Goal: Use online tool/utility: Use online tool/utility

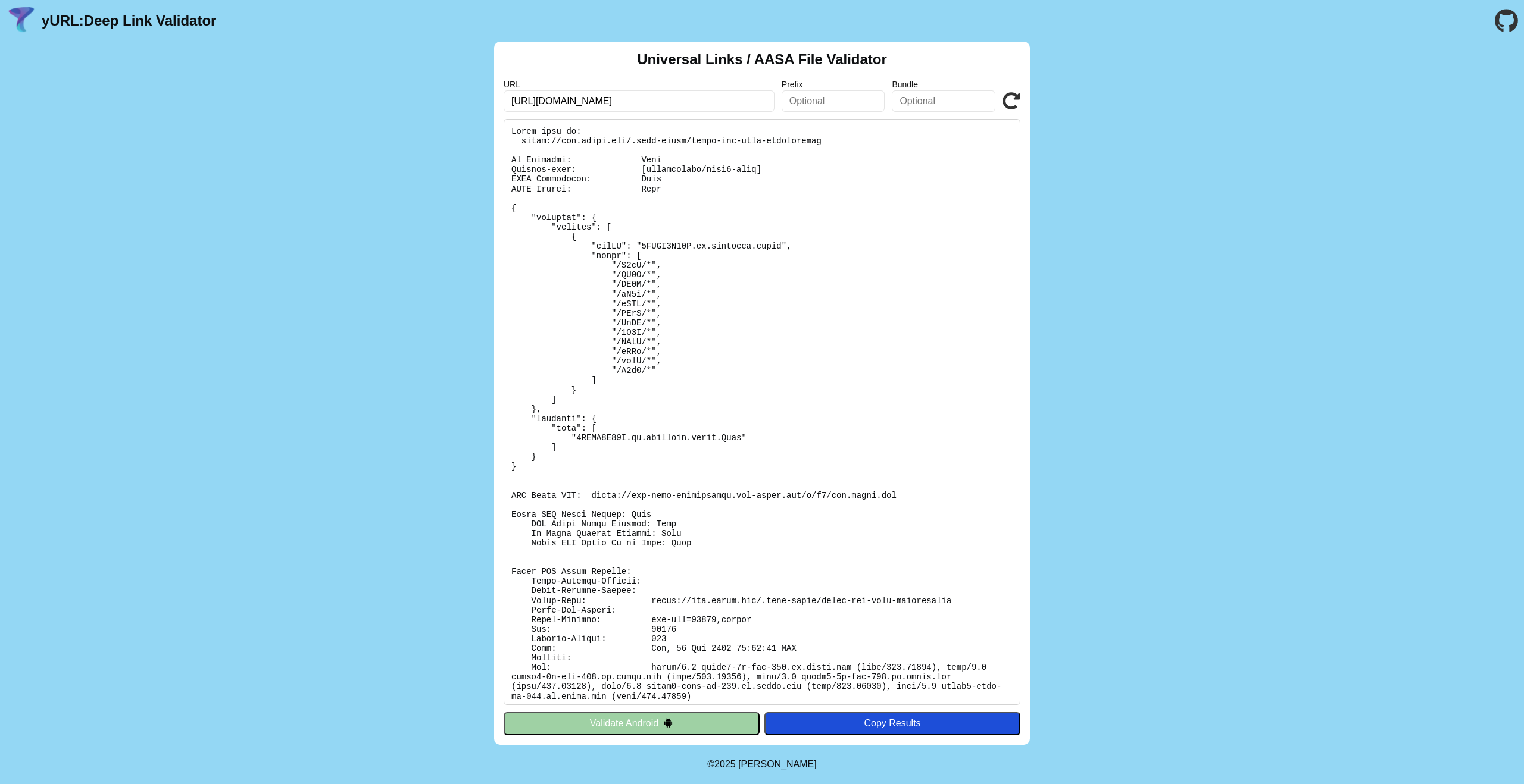
click at [455, 104] on div "Universal Links / AASA File Validator URL https://get.route.com Prefix Bundle V…" at bounding box center [762, 393] width 1524 height 704
type input "https://yabi.onelink.me"
click at [1012, 103] on icon at bounding box center [1011, 101] width 18 height 18
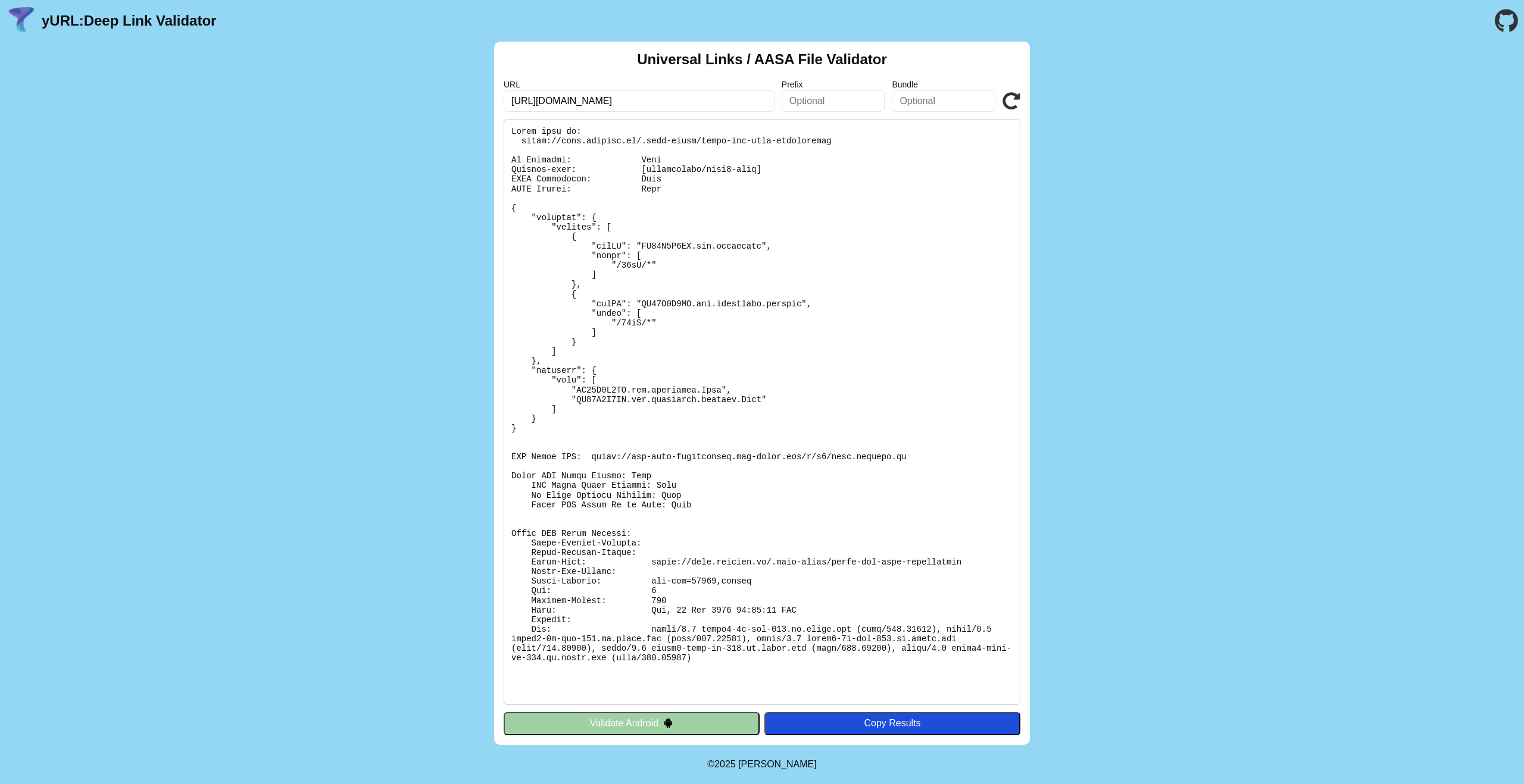
click at [653, 305] on pre at bounding box center [761, 412] width 517 height 586
drag, startPoint x: 643, startPoint y: 303, endPoint x: 806, endPoint y: 364, distance: 174.0
click at [829, 303] on pre at bounding box center [761, 412] width 517 height 586
drag, startPoint x: 805, startPoint y: 363, endPoint x: 748, endPoint y: 305, distance: 81.3
click at [805, 363] on pre at bounding box center [761, 412] width 517 height 586
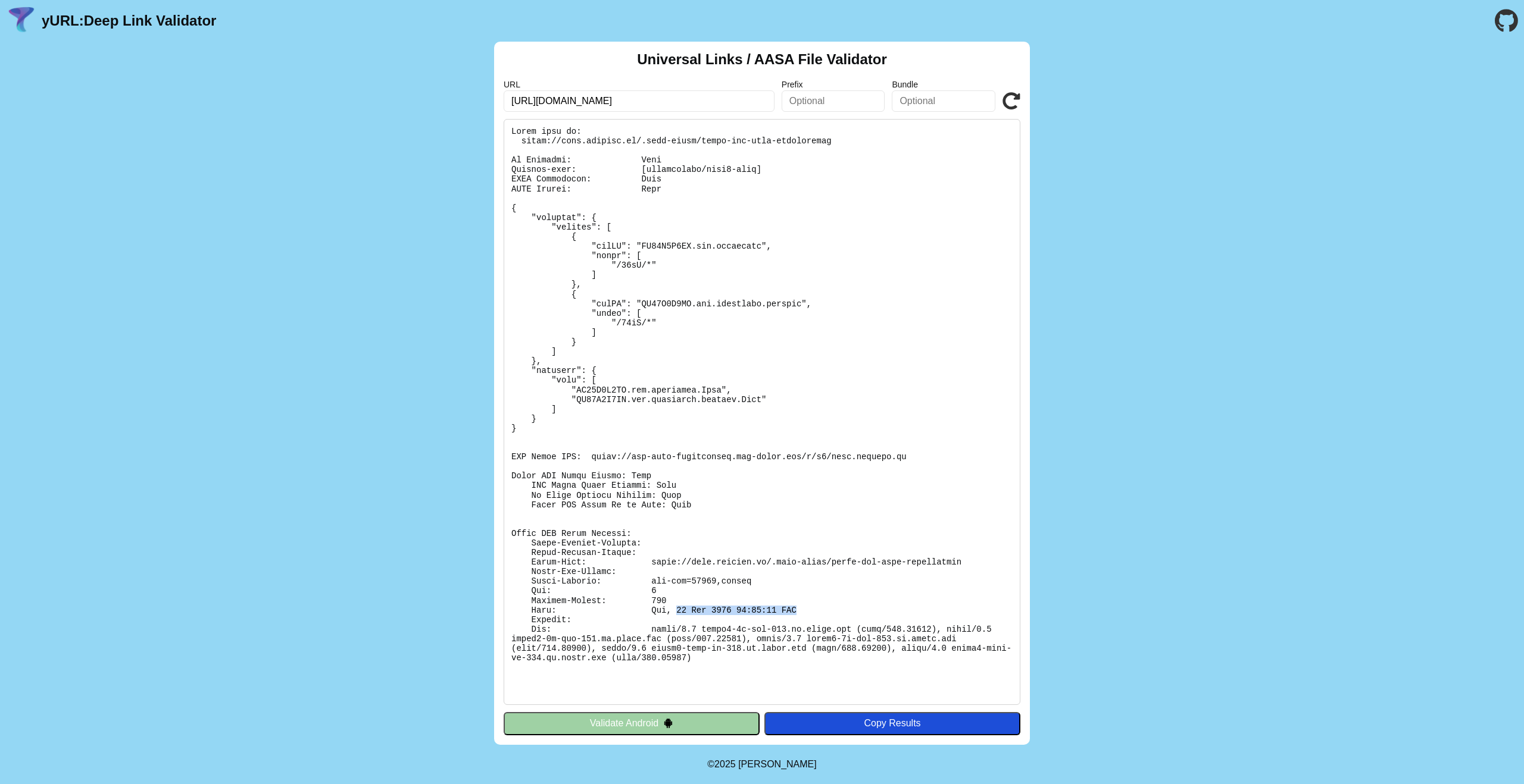
drag, startPoint x: 813, startPoint y: 609, endPoint x: 675, endPoint y: 611, distance: 138.0
click at [675, 611] on pre at bounding box center [761, 412] width 517 height 586
copy pre "[DATE] 14:52:11 GMT"
drag, startPoint x: 664, startPoint y: 580, endPoint x: 672, endPoint y: 582, distance: 8.2
click at [664, 580] on pre at bounding box center [761, 412] width 517 height 586
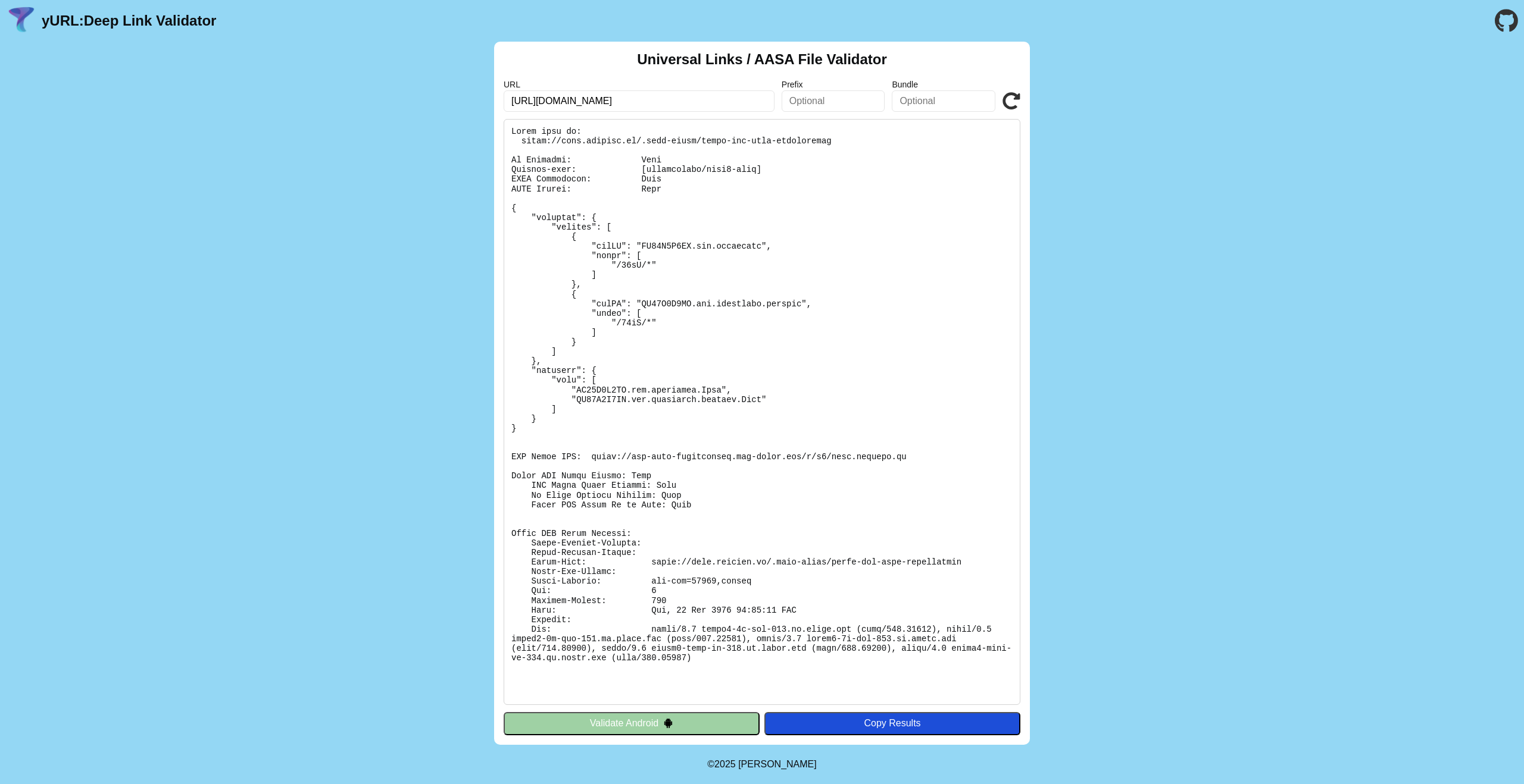
click at [656, 567] on pre at bounding box center [761, 412] width 517 height 586
click at [636, 570] on pre at bounding box center [761, 412] width 517 height 586
drag, startPoint x: 779, startPoint y: 622, endPoint x: 746, endPoint y: 612, distance: 34.5
click at [778, 621] on pre at bounding box center [761, 412] width 517 height 586
drag, startPoint x: 650, startPoint y: 609, endPoint x: 833, endPoint y: 611, distance: 183.0
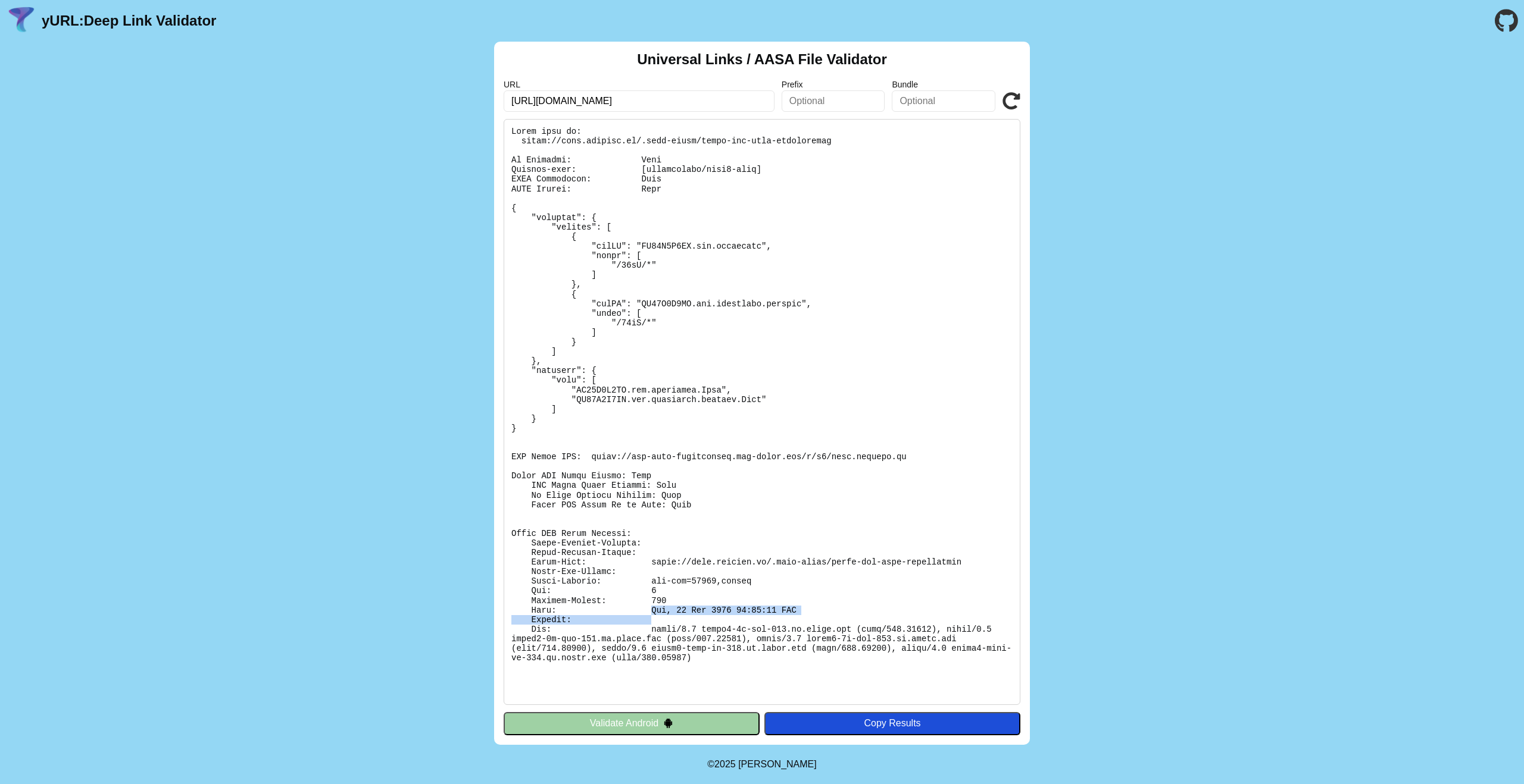
click at [829, 612] on pre at bounding box center [761, 412] width 517 height 586
click at [841, 611] on pre at bounding box center [761, 412] width 517 height 586
drag, startPoint x: 544, startPoint y: 104, endPoint x: 736, endPoint y: 111, distance: 192.1
click at [736, 111] on input "[URL][DOMAIN_NAME]" at bounding box center [639, 101] width 271 height 22
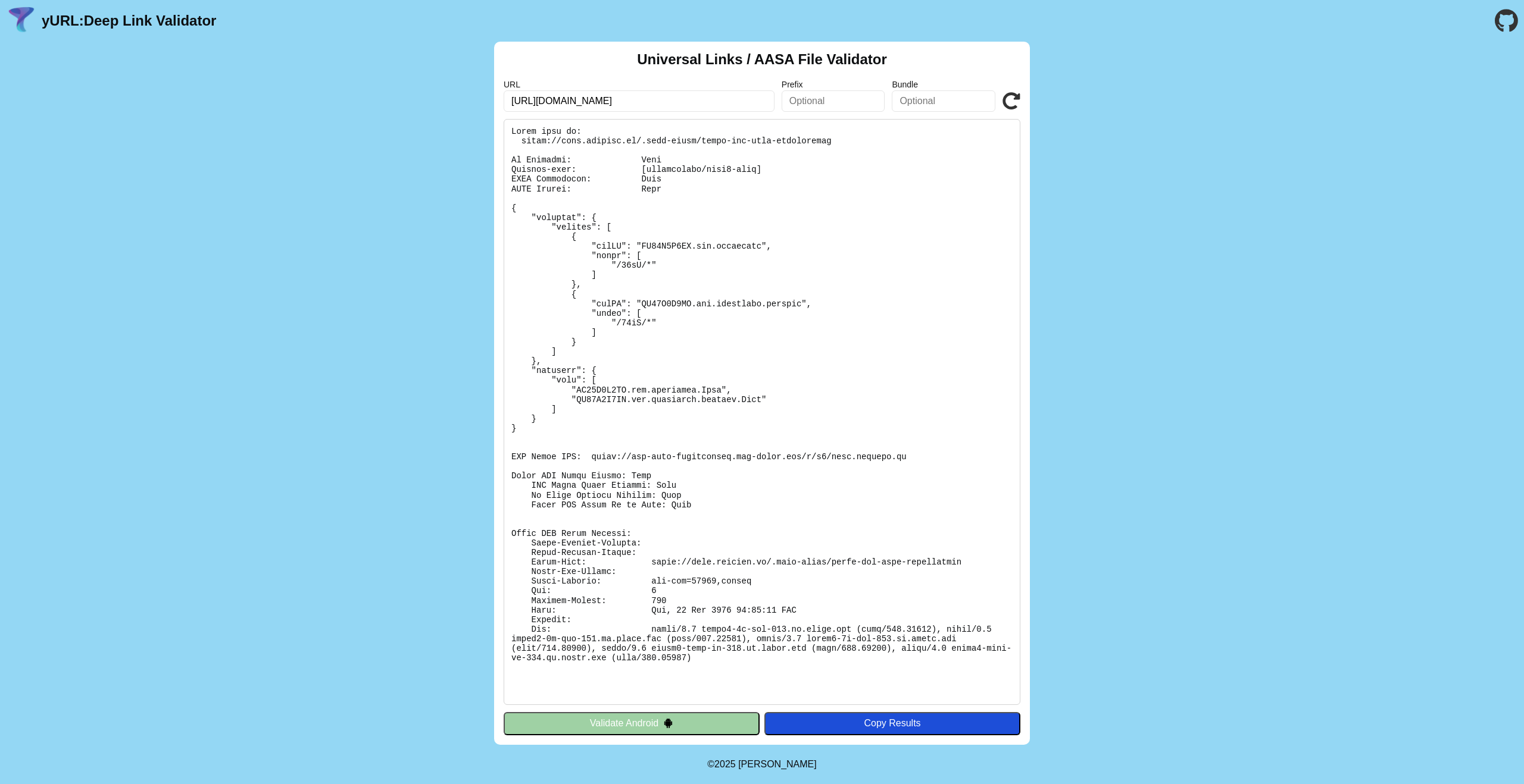
paste input "ashtar"
type input "[URL][DOMAIN_NAME]"
click at [1016, 104] on icon at bounding box center [1011, 101] width 18 height 18
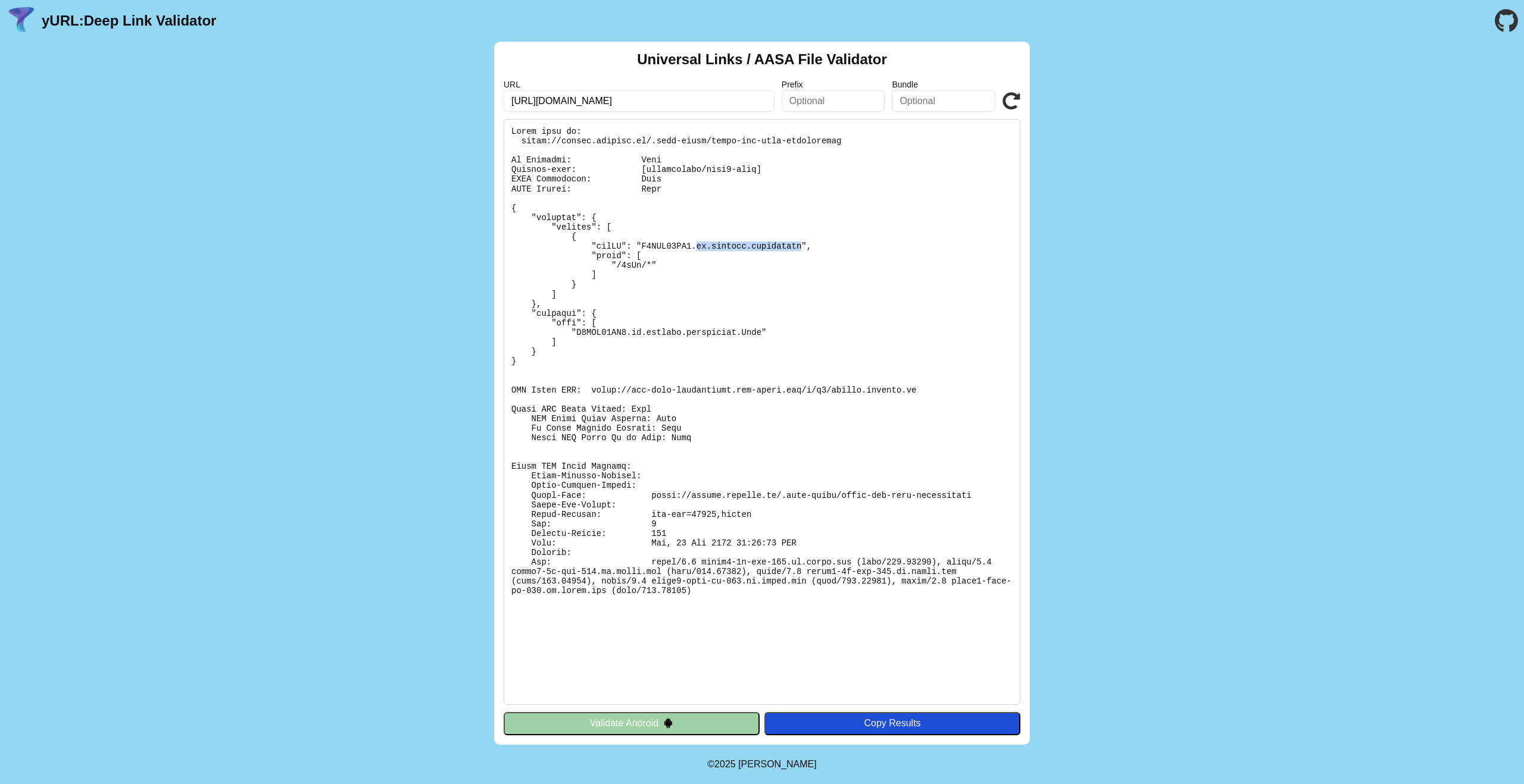
drag, startPoint x: 696, startPoint y: 246, endPoint x: 810, endPoint y: 252, distance: 114.2
click at [807, 248] on pre at bounding box center [761, 412] width 517 height 586
click at [815, 305] on pre at bounding box center [761, 412] width 517 height 586
drag, startPoint x: 802, startPoint y: 543, endPoint x: 644, endPoint y: 546, distance: 158.0
click at [644, 547] on pre at bounding box center [761, 412] width 517 height 586
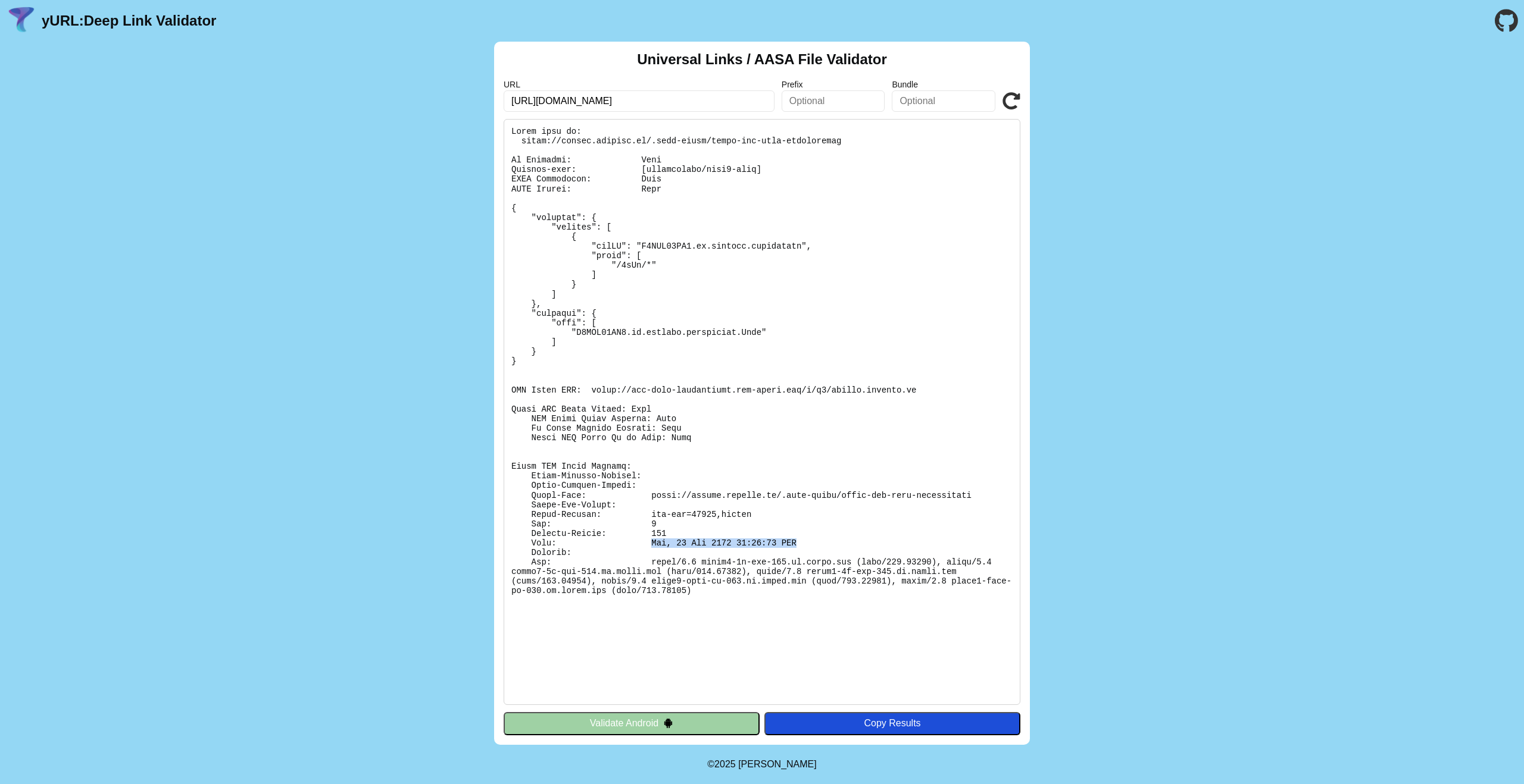
copy pre "Mon, 29 Sep 2025 14:53:49 GMT"
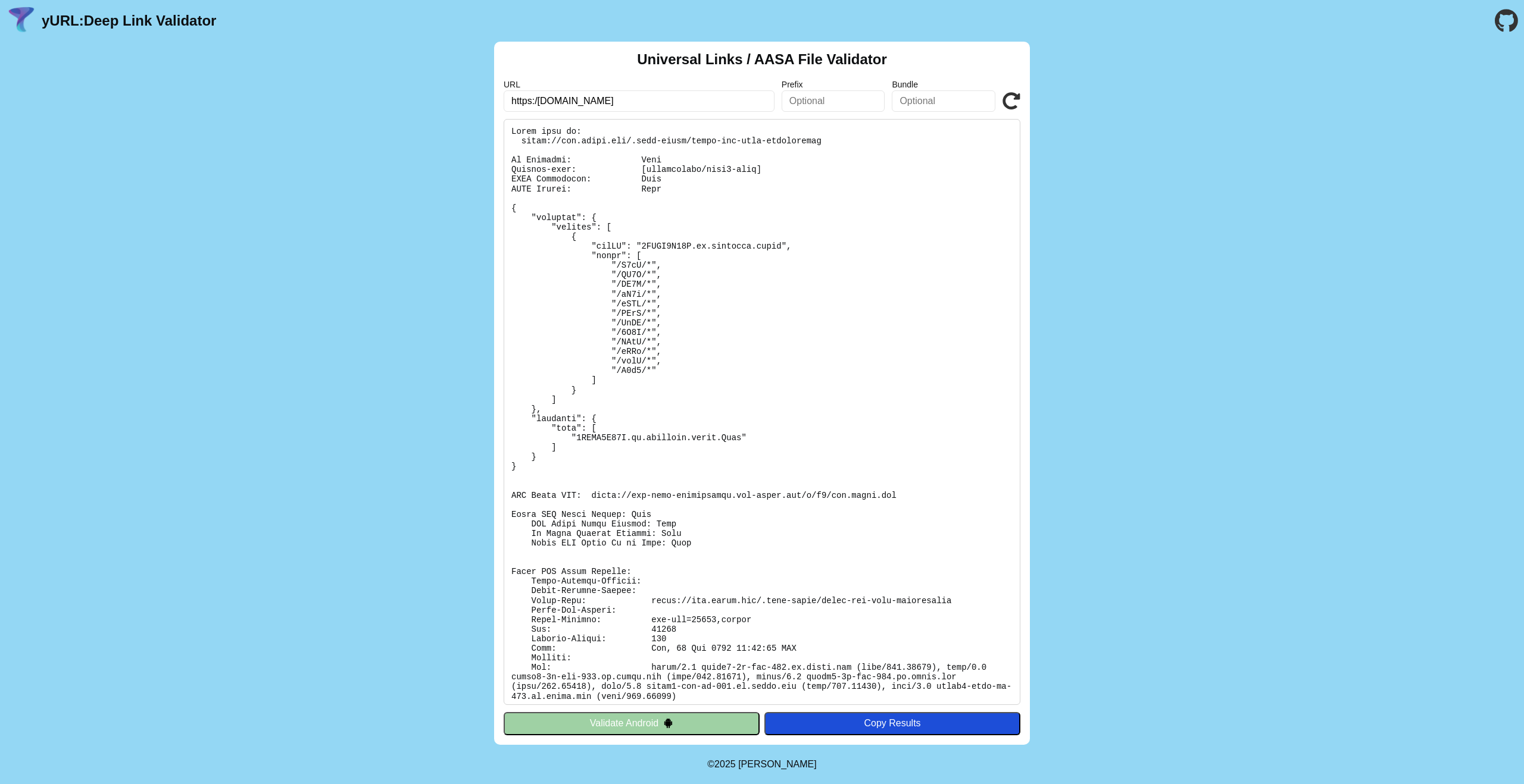
click at [542, 100] on input "https:/[DOMAIN_NAME]" at bounding box center [639, 101] width 271 height 22
type input "[URL][DOMAIN_NAME]"
click button "Validate" at bounding box center [0, 0] width 0 height 0
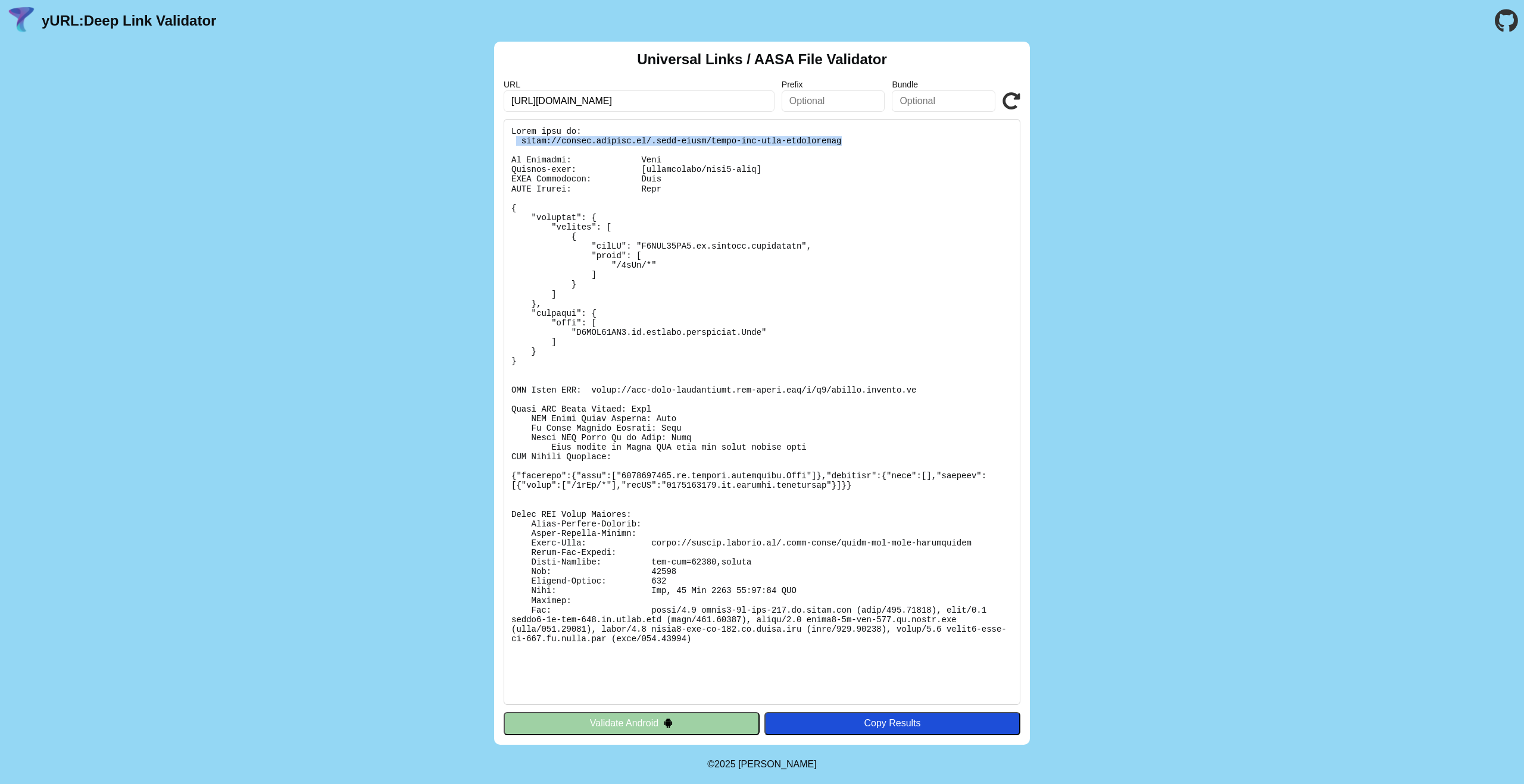
drag, startPoint x: 849, startPoint y: 143, endPoint x: 516, endPoint y: 142, distance: 333.0
click at [517, 142] on pre at bounding box center [761, 412] width 517 height 586
copy pre "https://ashtar.onelink.me/.well-known/apple-app-site-association"
